Goal: Information Seeking & Learning: Learn about a topic

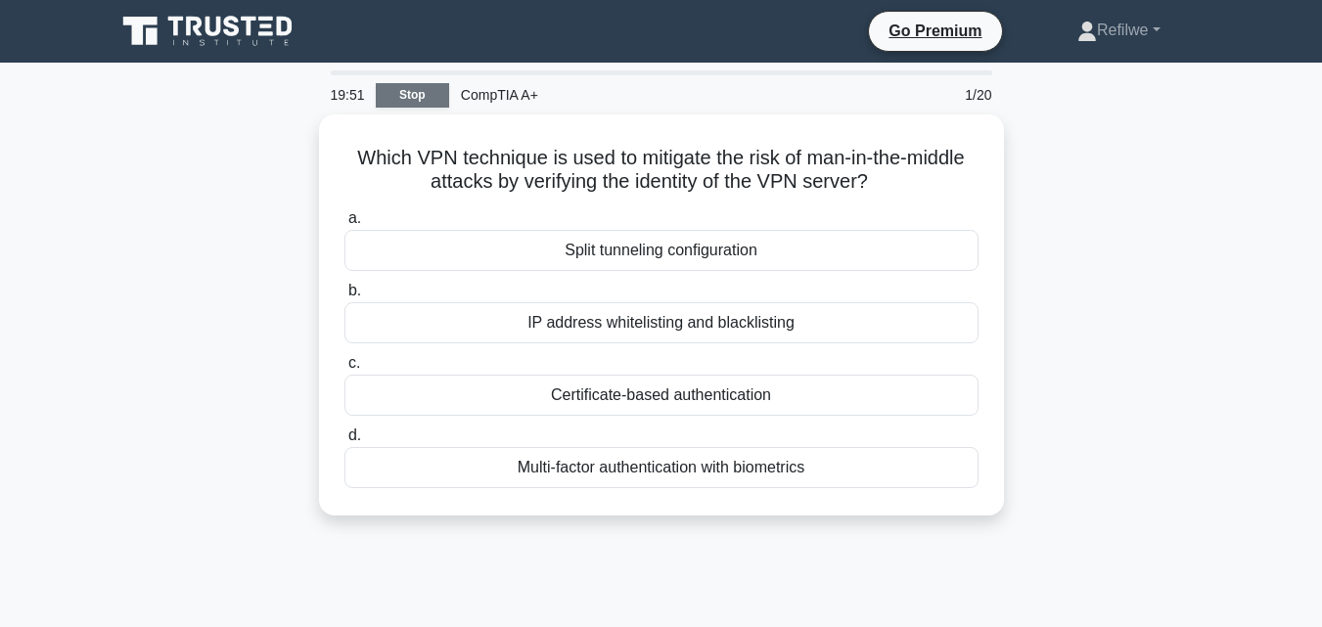
click at [417, 95] on link "Stop" at bounding box center [412, 95] width 73 height 24
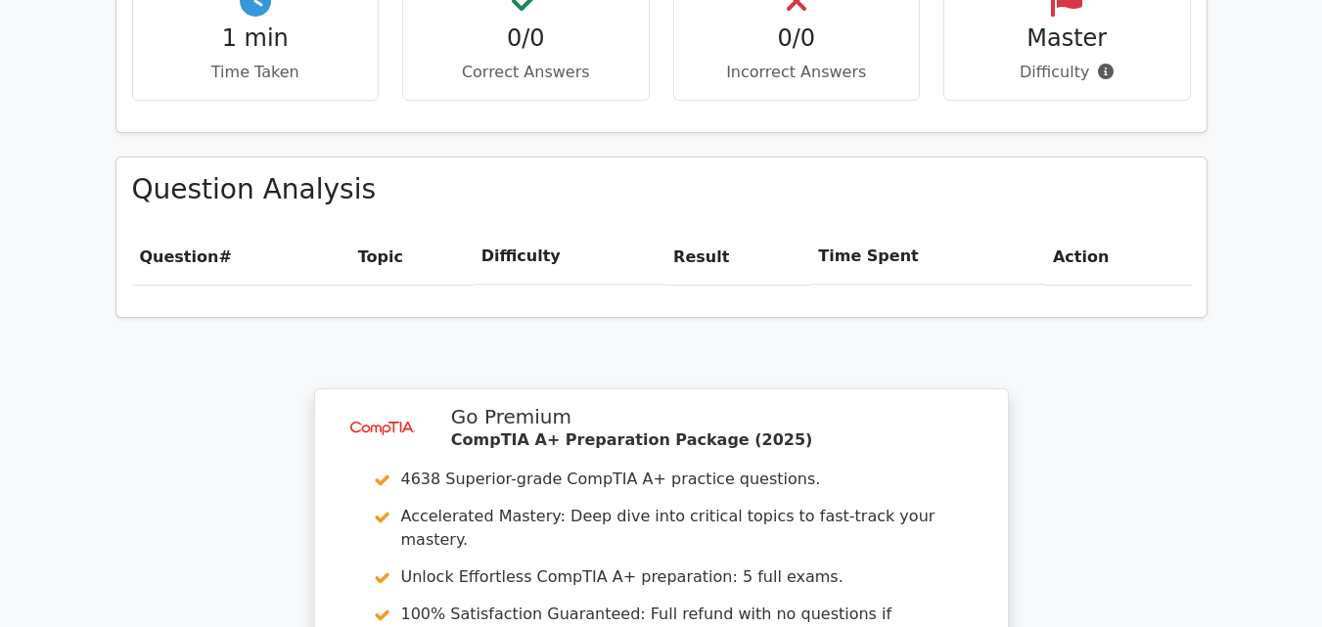
scroll to position [1241, 0]
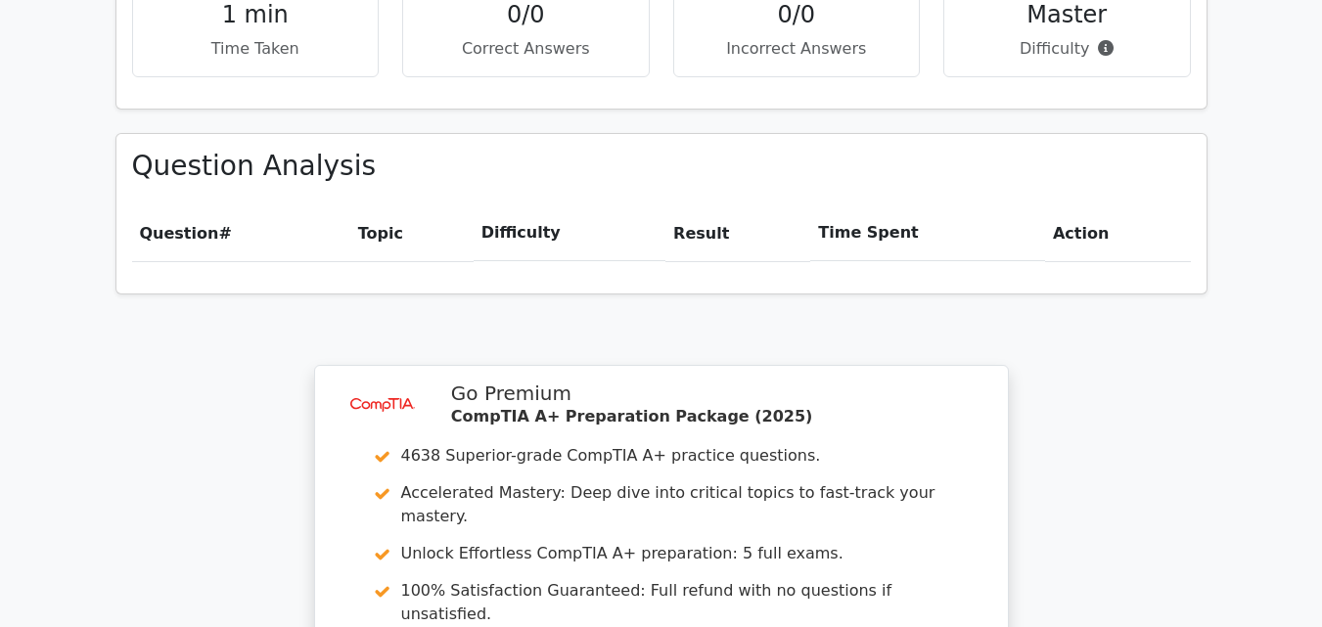
drag, startPoint x: 1318, startPoint y: 517, endPoint x: 1310, endPoint y: 587, distance: 70.9
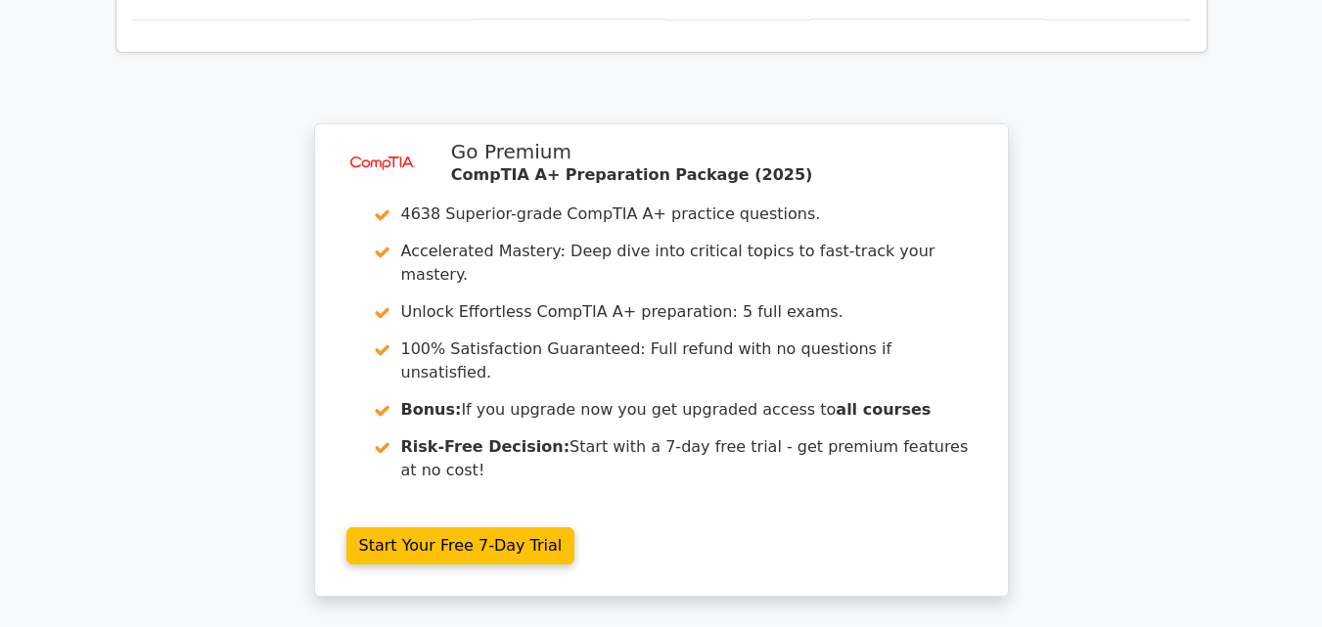
scroll to position [1698, 0]
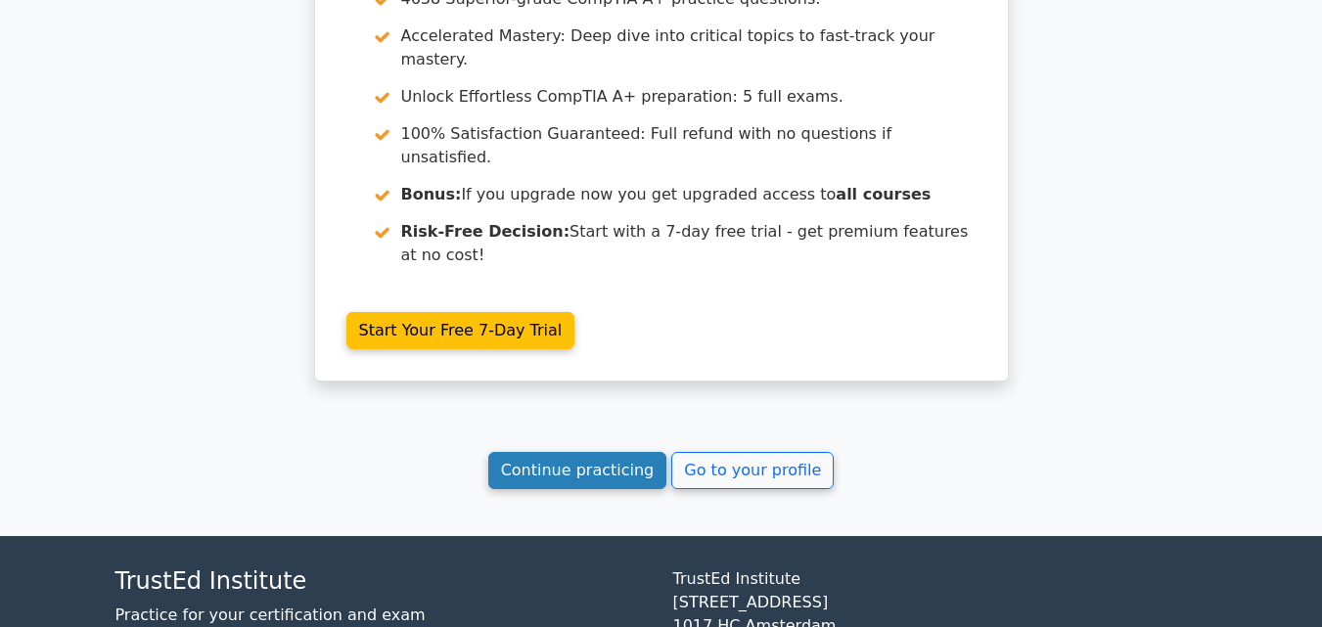
click at [590, 452] on link "Continue practicing" at bounding box center [577, 470] width 179 height 37
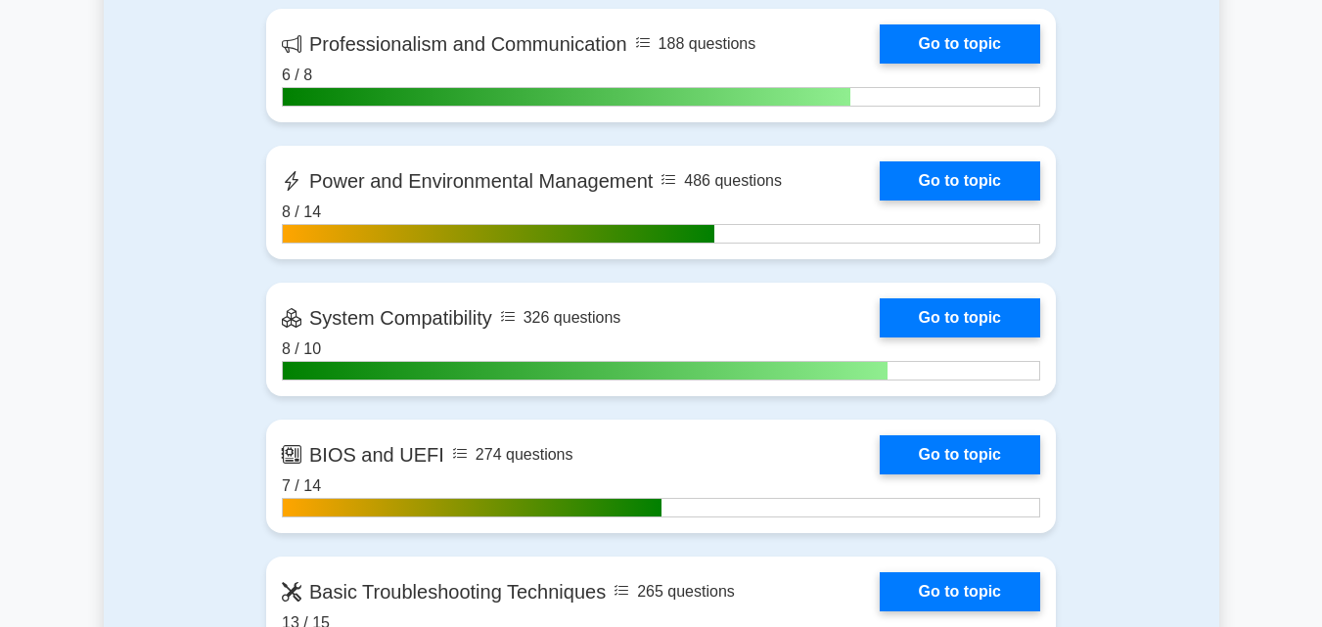
scroll to position [4939, 0]
